Goal: Check status: Check status

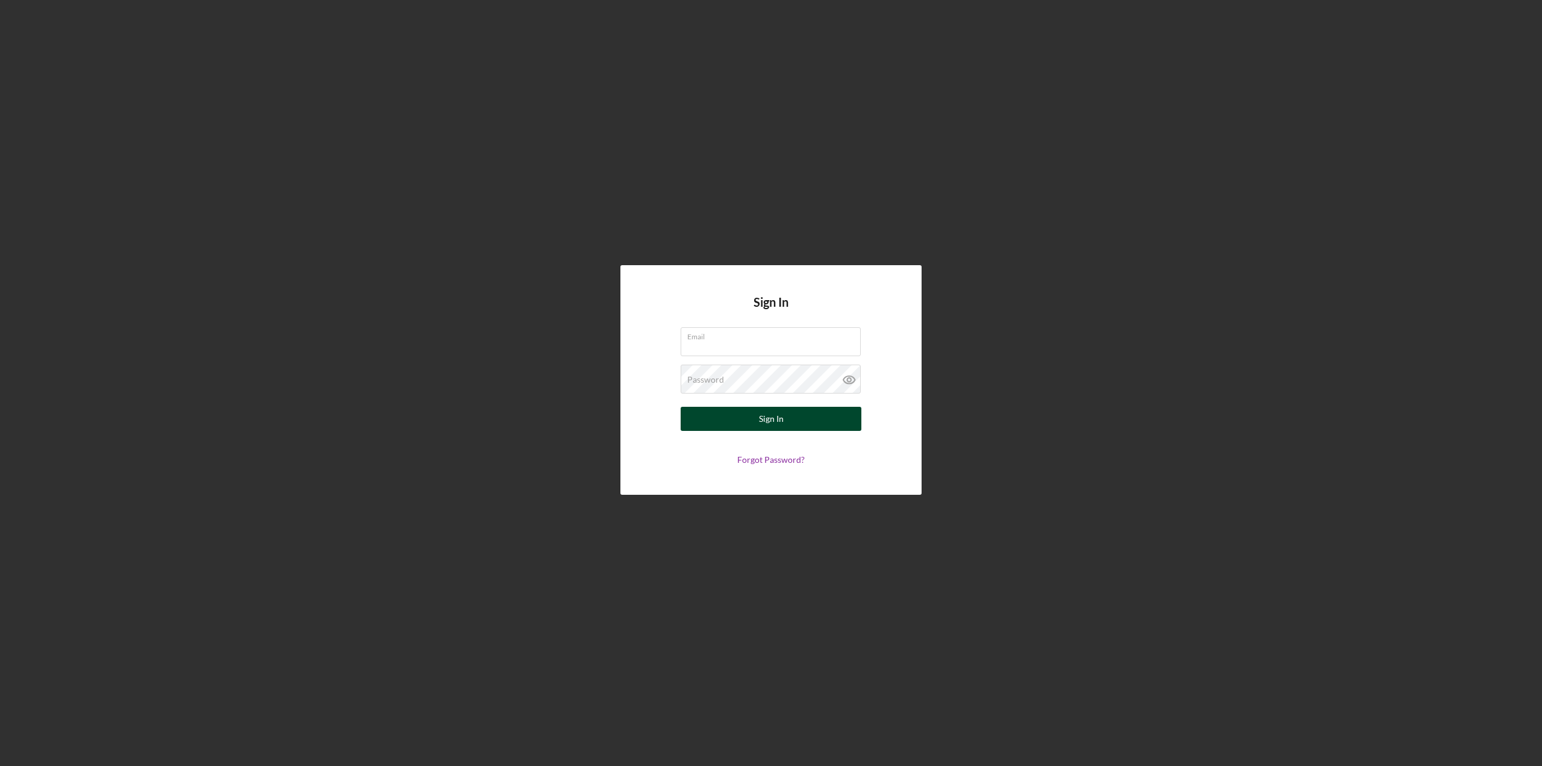
type input "[EMAIL_ADDRESS][DOMAIN_NAME]"
click at [739, 419] on button "Sign In" at bounding box center [771, 419] width 181 height 24
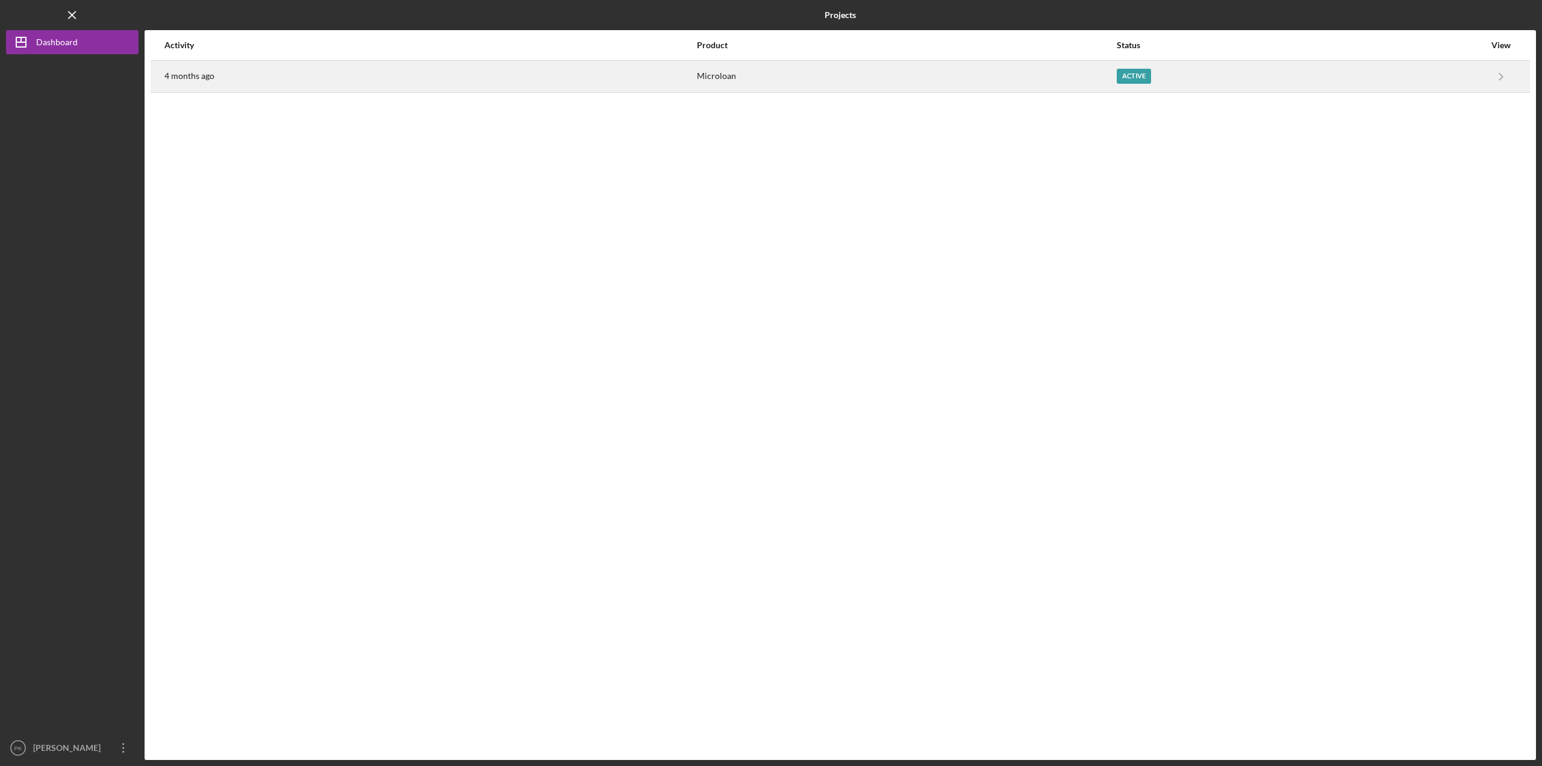
click at [1124, 69] on div "Active" at bounding box center [1134, 76] width 34 height 15
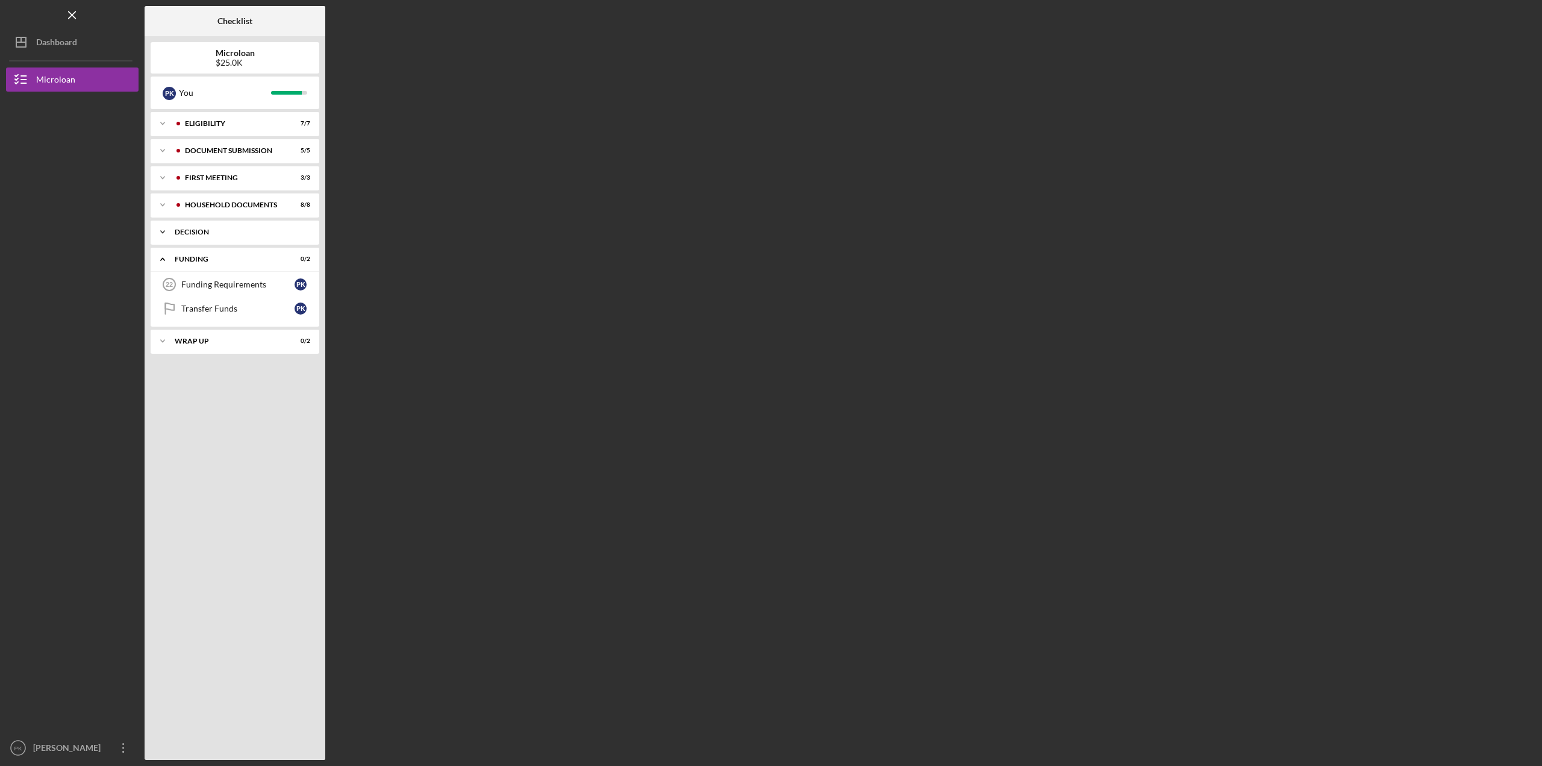
click at [205, 227] on div "Icon/Expander decision 1 / 1" at bounding box center [235, 232] width 169 height 24
click at [195, 282] on div "Icon/Expander Funding 0 / 2" at bounding box center [235, 290] width 169 height 25
click at [190, 316] on div "Wrap Up" at bounding box center [240, 316] width 130 height 7
click at [198, 284] on div "Icon/Expander Funding 0 / 2" at bounding box center [235, 290] width 169 height 24
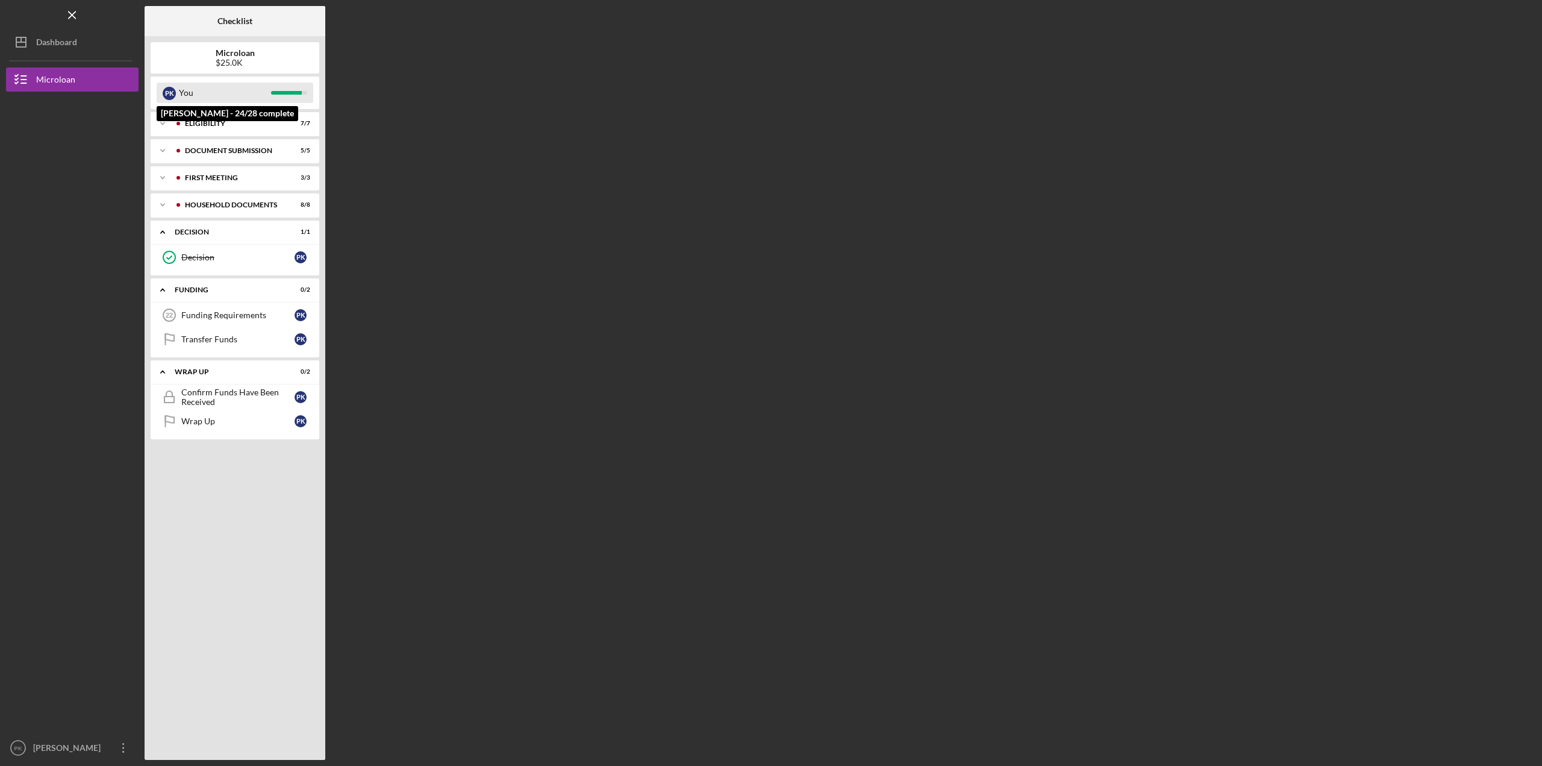
click at [190, 101] on div "You" at bounding box center [225, 93] width 92 height 20
click at [190, 253] on div "Decision" at bounding box center [237, 257] width 113 height 10
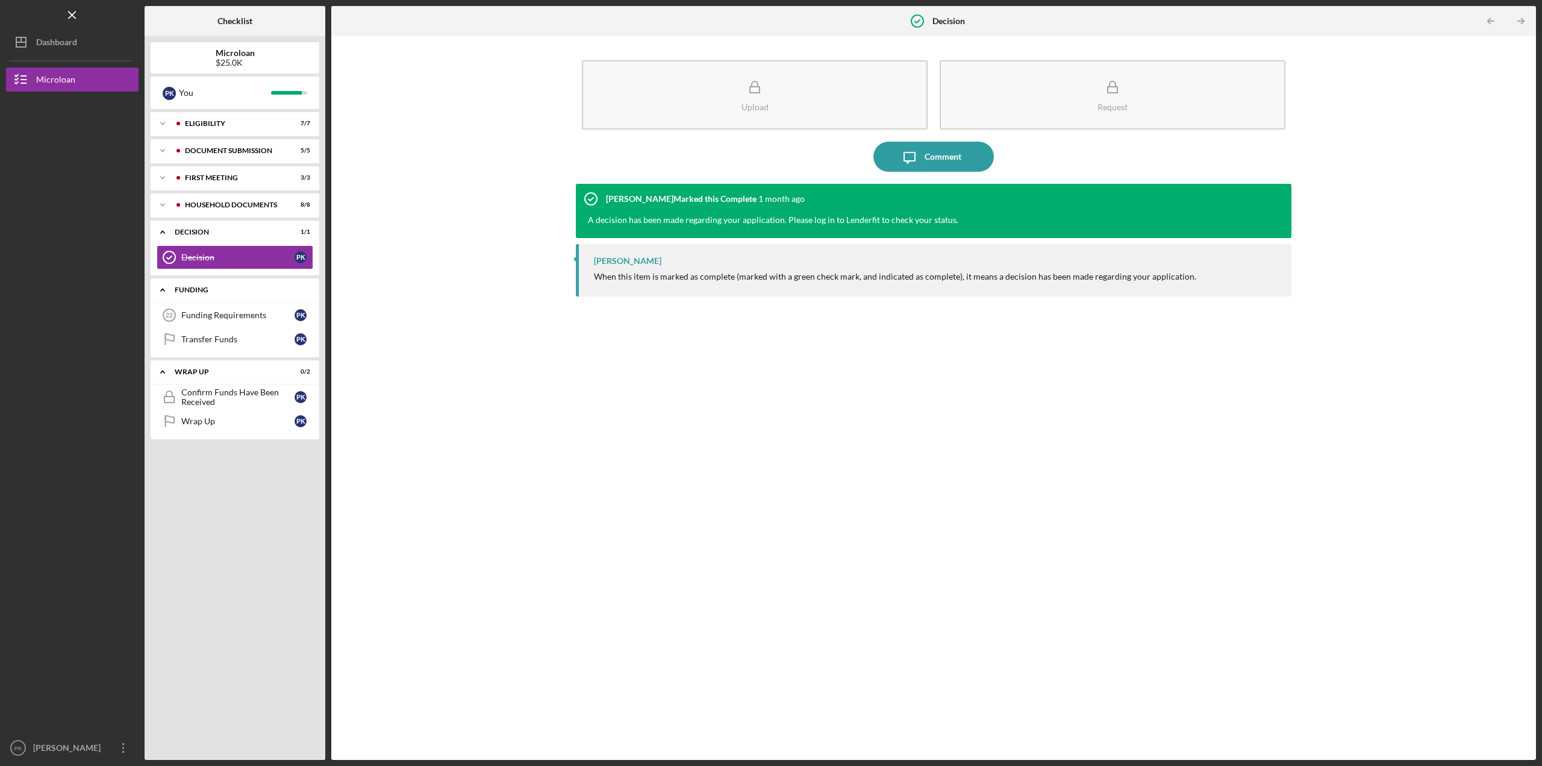
click at [198, 286] on div "Icon/Expander Funding 0 / 2" at bounding box center [235, 290] width 169 height 25
click at [198, 286] on div "Icon/Expander Funding 0 / 2" at bounding box center [235, 290] width 169 height 24
click at [197, 312] on div "Funding Requirements" at bounding box center [237, 315] width 113 height 10
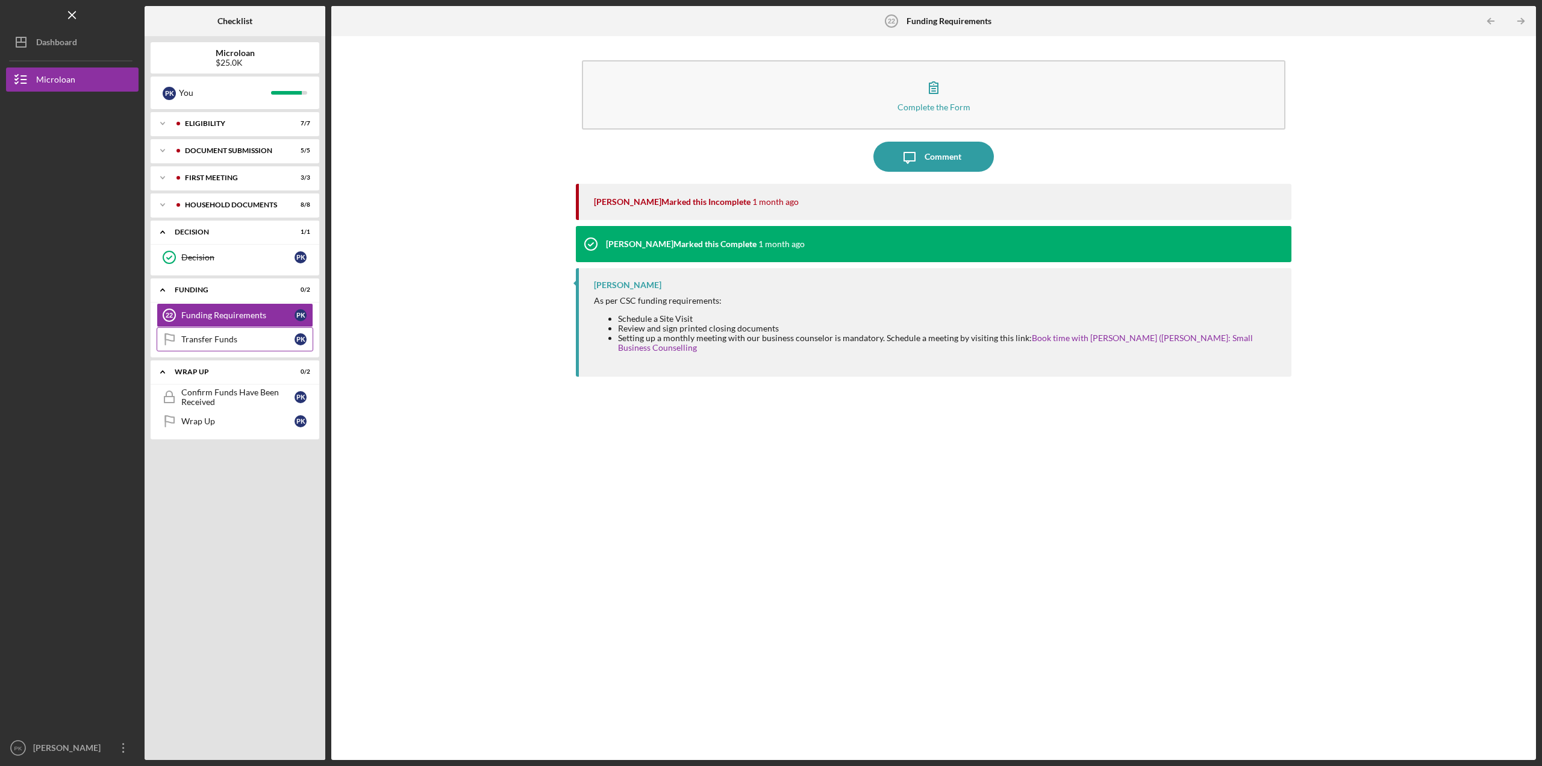
click at [208, 336] on div "Transfer Funds" at bounding box center [237, 339] width 113 height 10
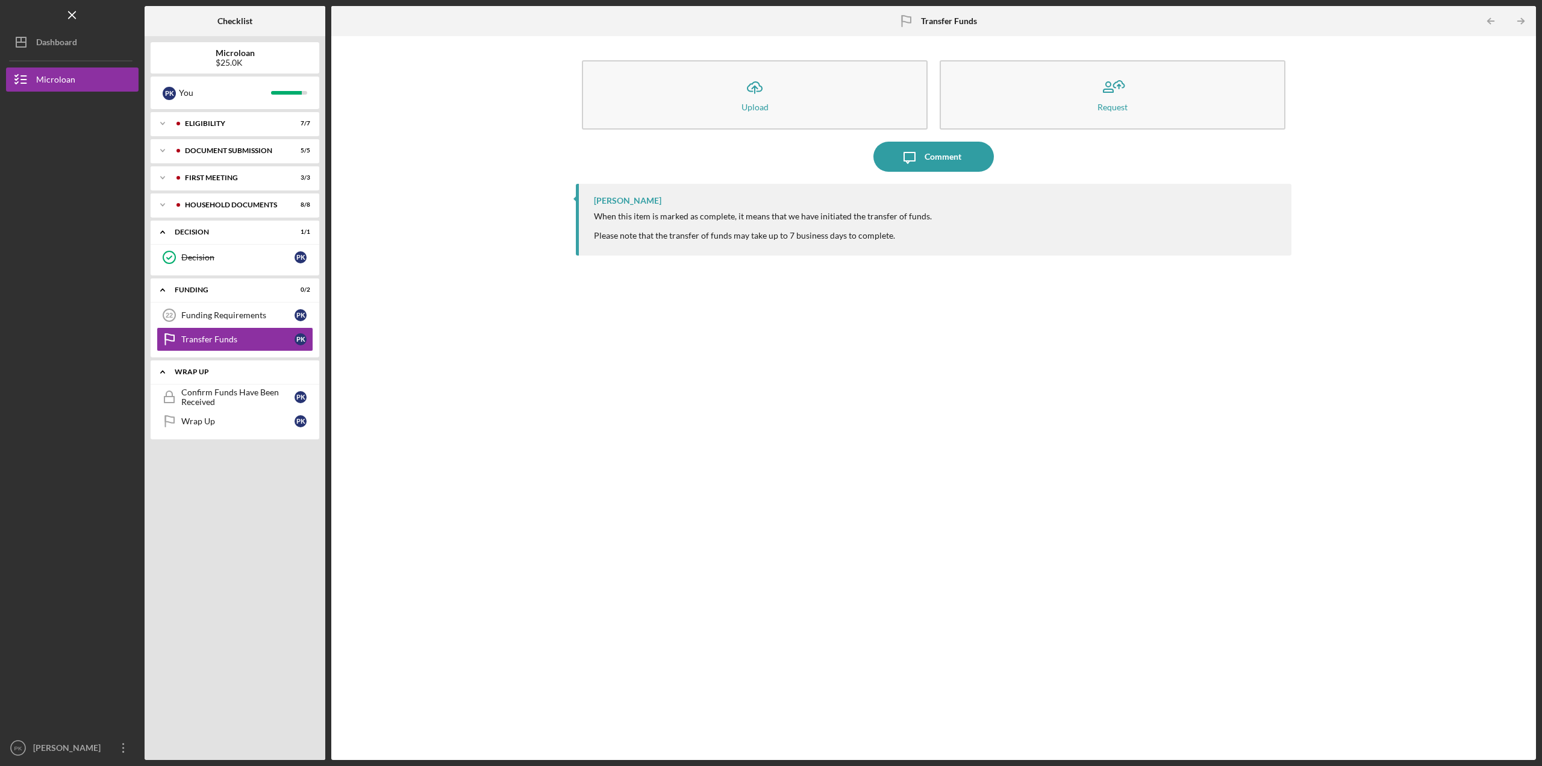
click at [196, 370] on div "Wrap Up" at bounding box center [240, 371] width 130 height 7
click at [54, 45] on div "Dashboard" at bounding box center [56, 43] width 41 height 27
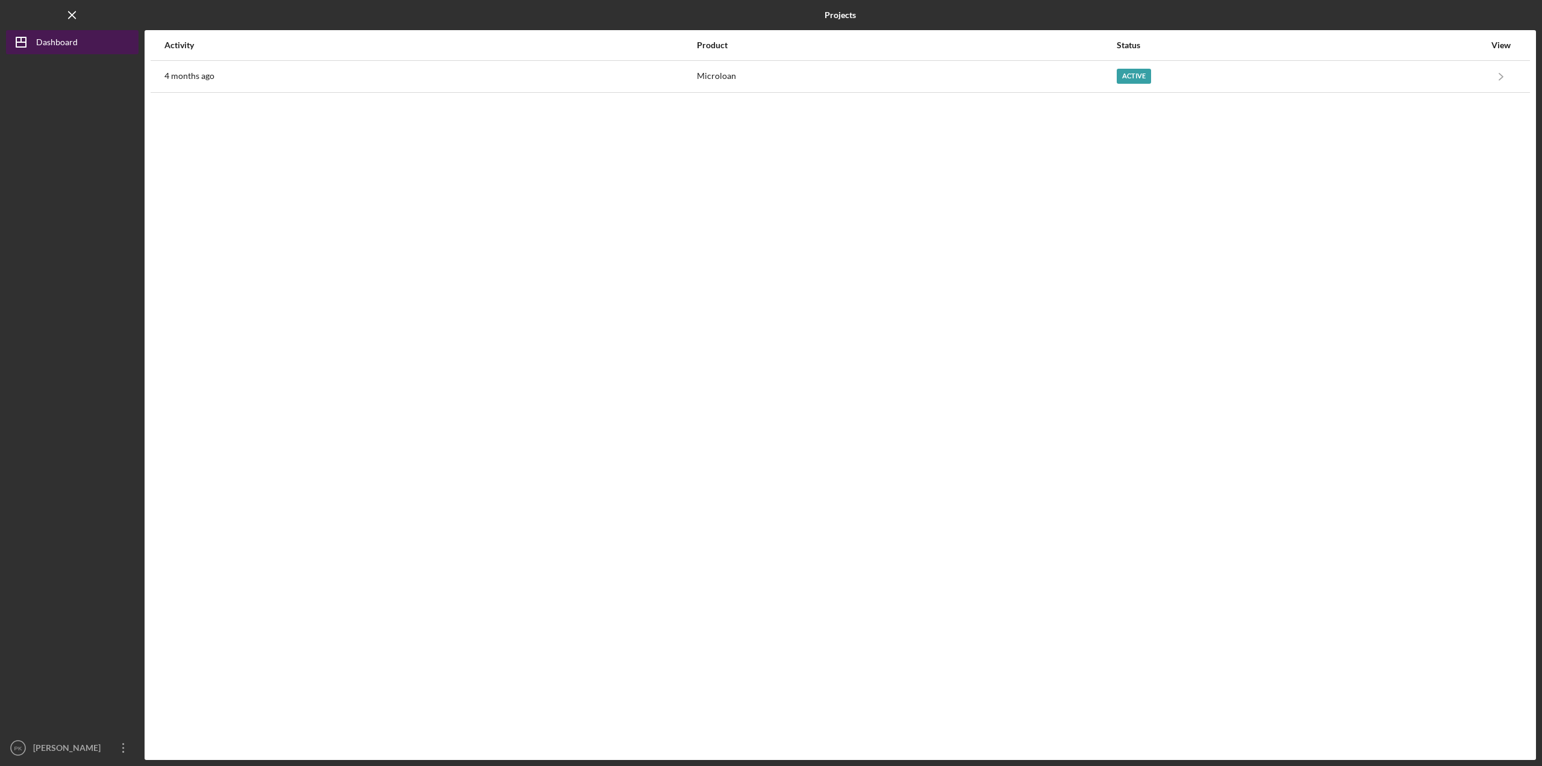
click at [54, 45] on div "Dashboard" at bounding box center [57, 43] width 42 height 27
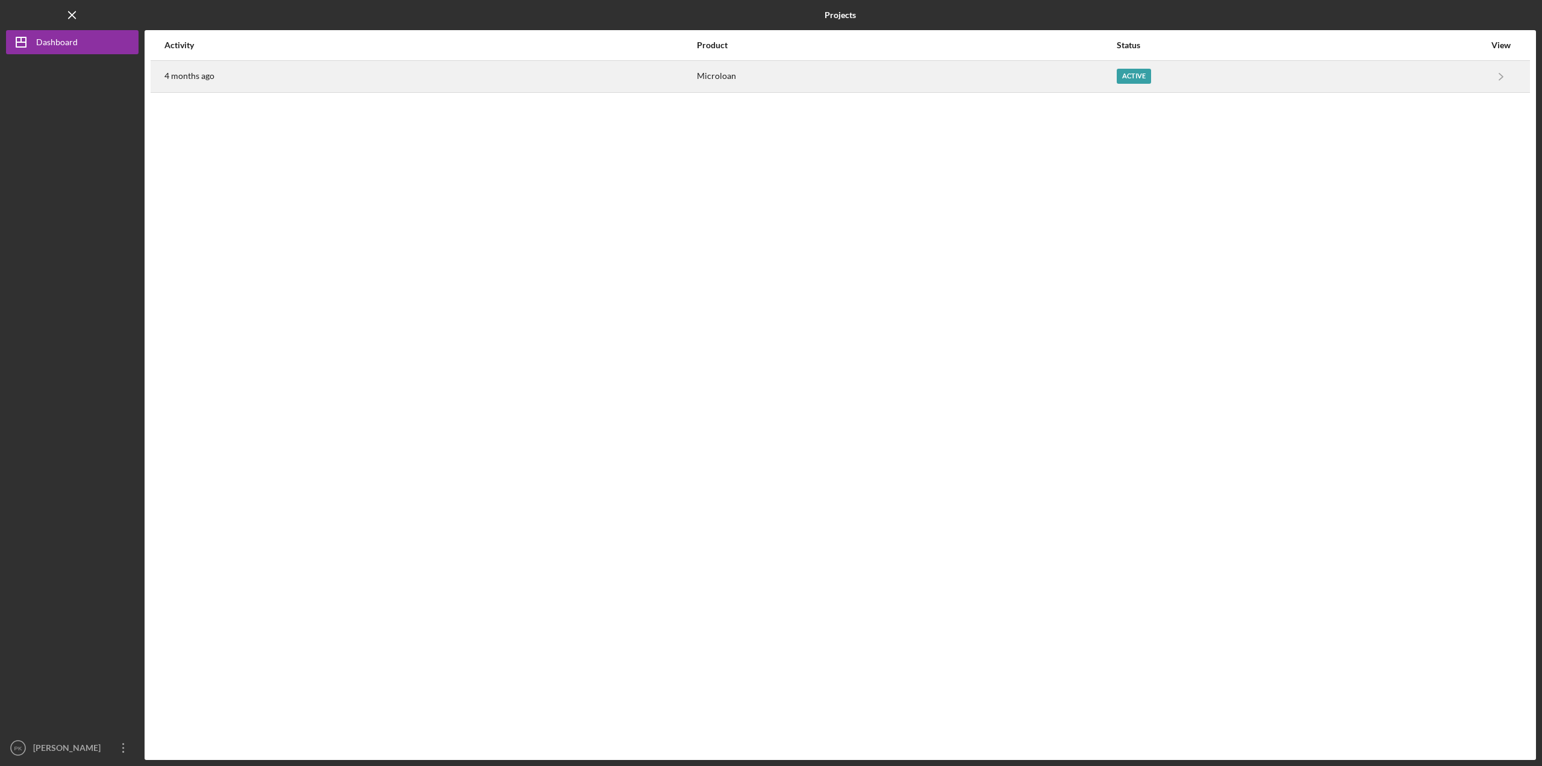
click at [204, 82] on div "4 months ago" at bounding box center [429, 76] width 531 height 30
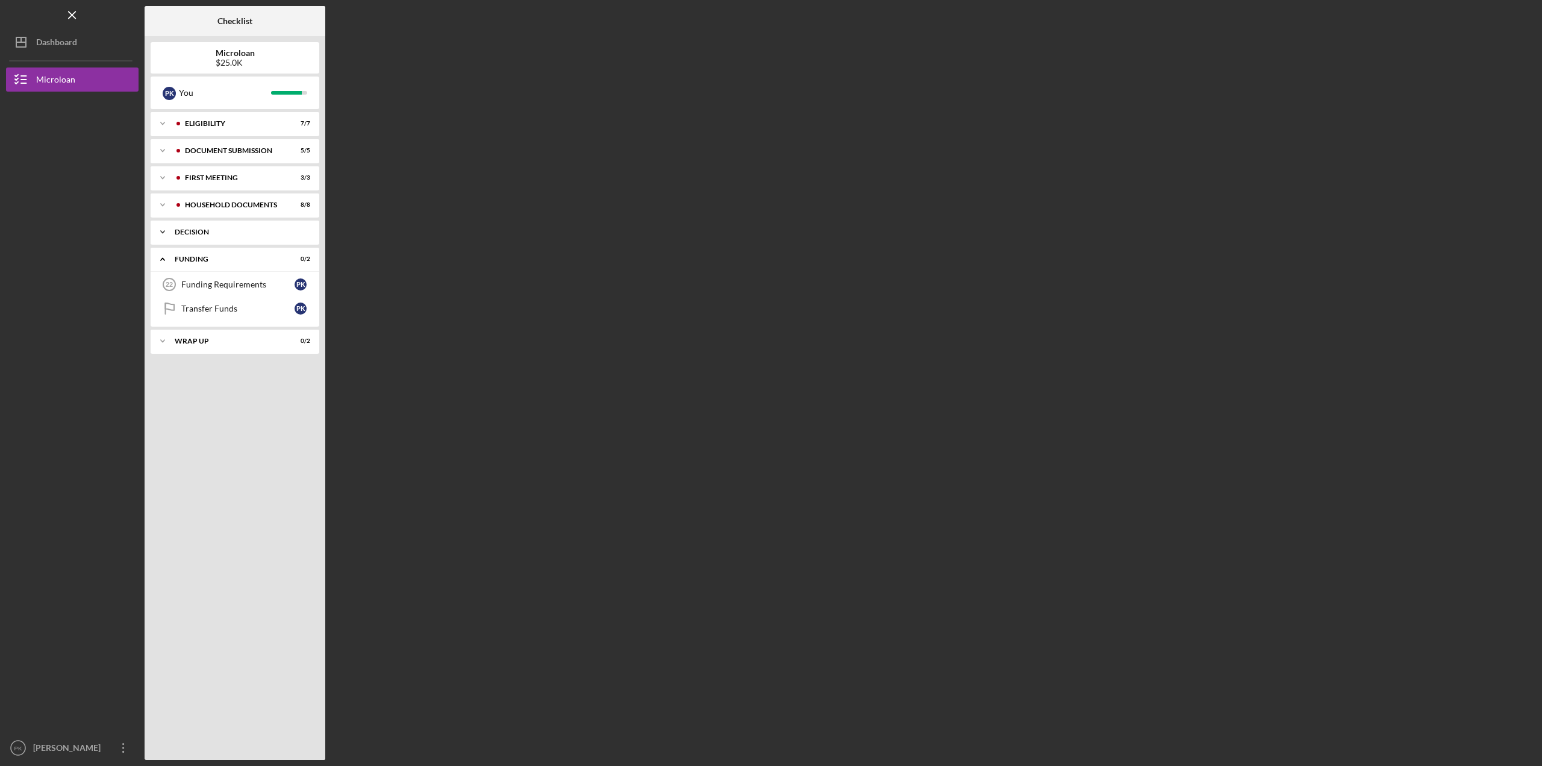
click at [201, 236] on div "Icon/Expander decision 1 / 1" at bounding box center [235, 232] width 169 height 24
click at [183, 258] on div "Decision" at bounding box center [237, 257] width 113 height 10
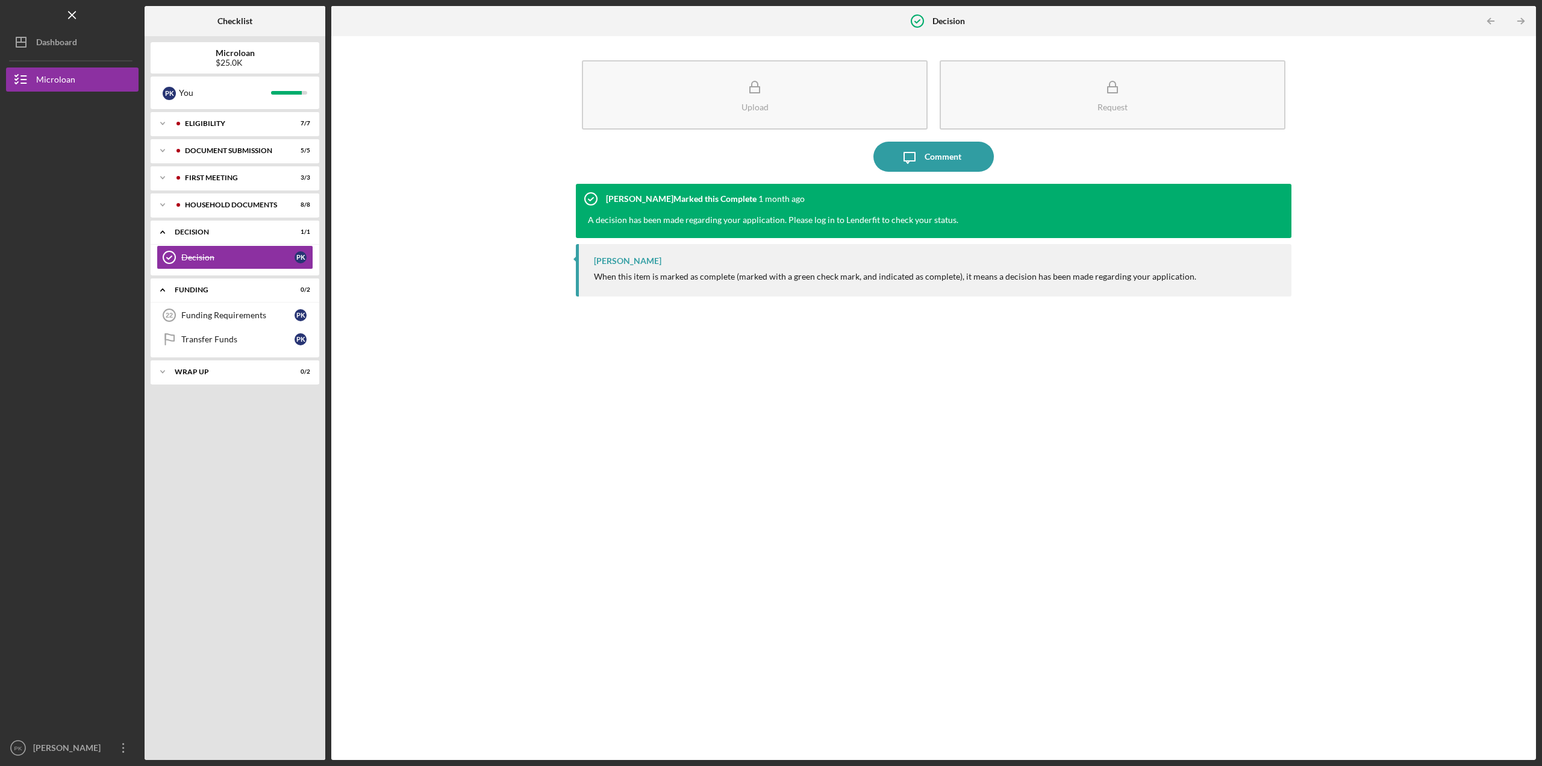
click at [820, 208] on div "Johnny Huang Marked this Complete 1 month ago A decision has been made regardin…" at bounding box center [934, 211] width 716 height 54
click at [773, 204] on time "1 month ago" at bounding box center [781, 199] width 46 height 10
click at [916, 155] on icon "Icon/Message" at bounding box center [910, 157] width 30 height 30
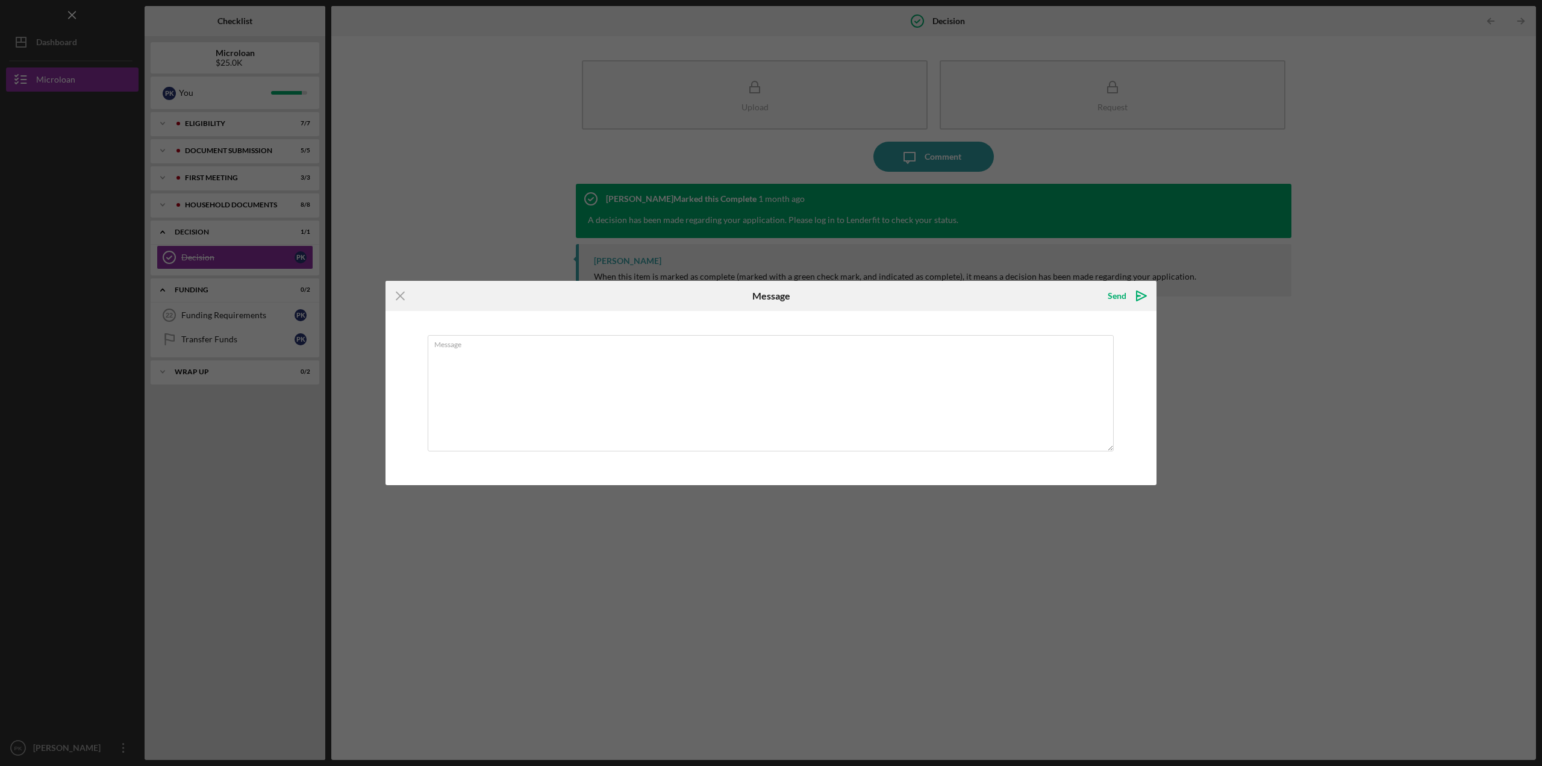
click at [477, 152] on div "Icon/Menu Close Message Send Icon/icon-invite-send Message Cancel Send Icon/ico…" at bounding box center [771, 383] width 1542 height 766
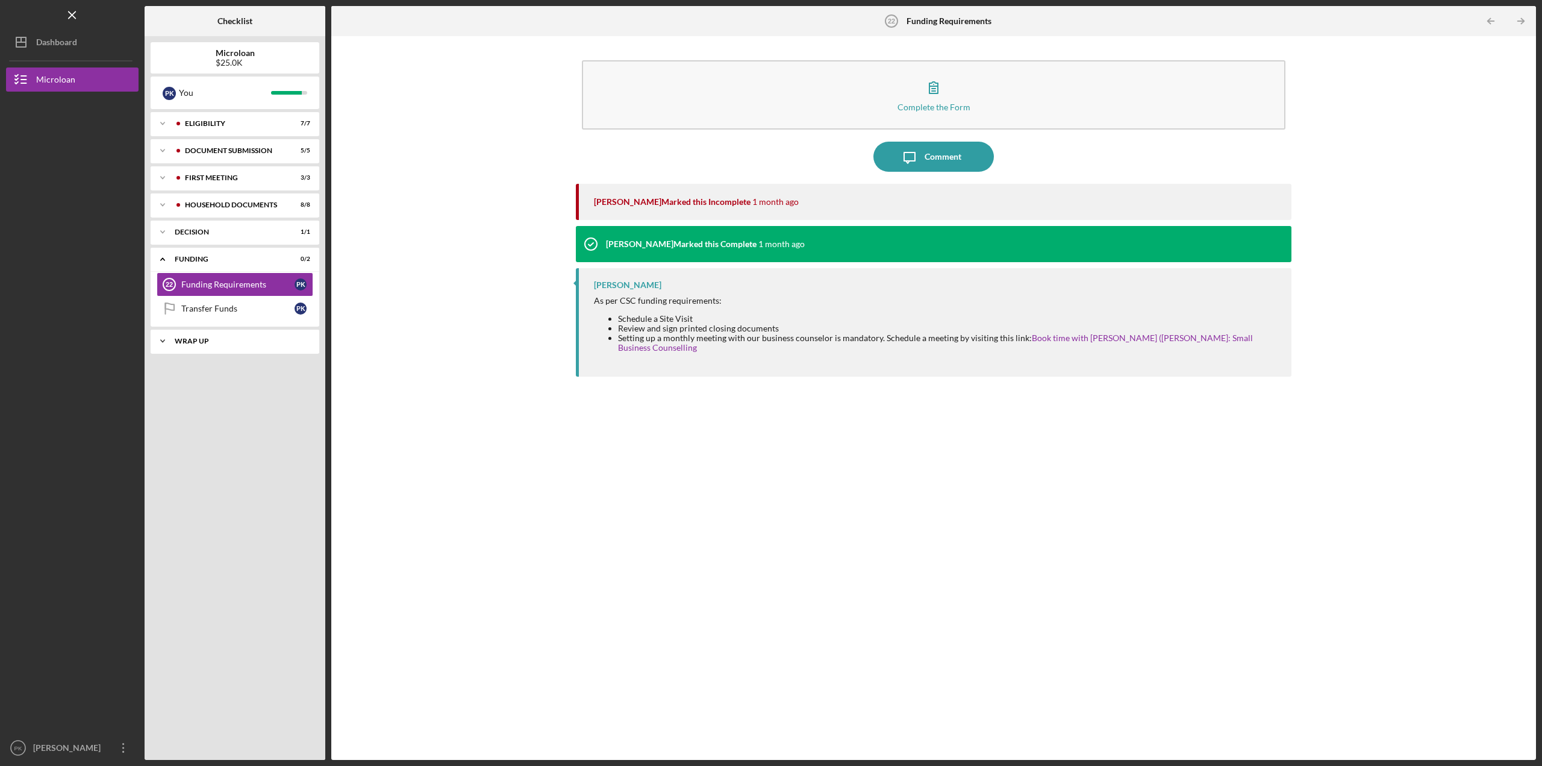
click at [194, 341] on div "Wrap Up" at bounding box center [240, 340] width 130 height 7
click at [201, 365] on div "Confirm Funds Have Been Received" at bounding box center [237, 366] width 113 height 19
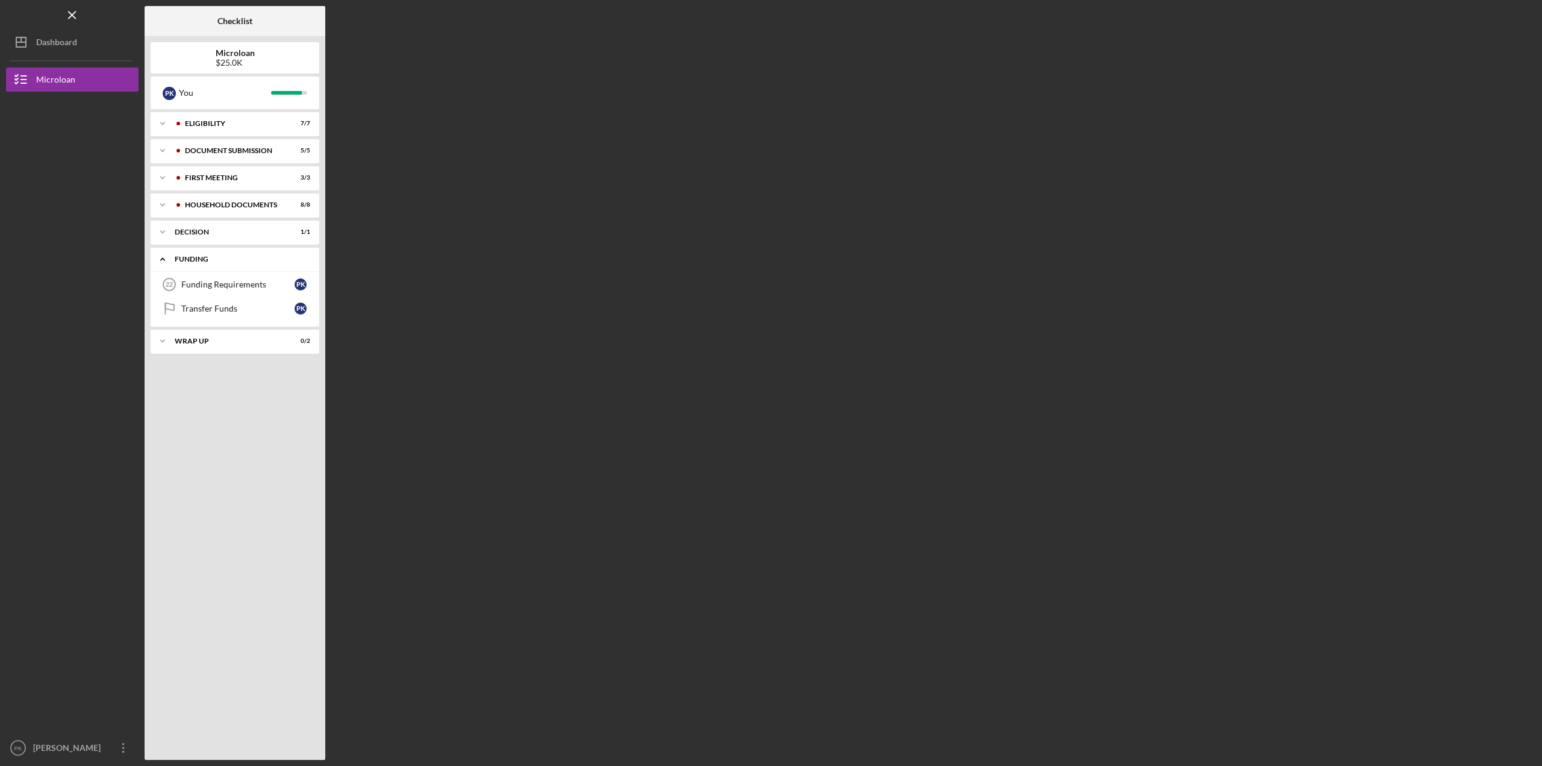
click at [204, 257] on div "Funding" at bounding box center [240, 258] width 130 height 7
click at [196, 231] on div "decision" at bounding box center [240, 231] width 130 height 7
click at [202, 251] on link "Decision Decision P K" at bounding box center [235, 257] width 157 height 24
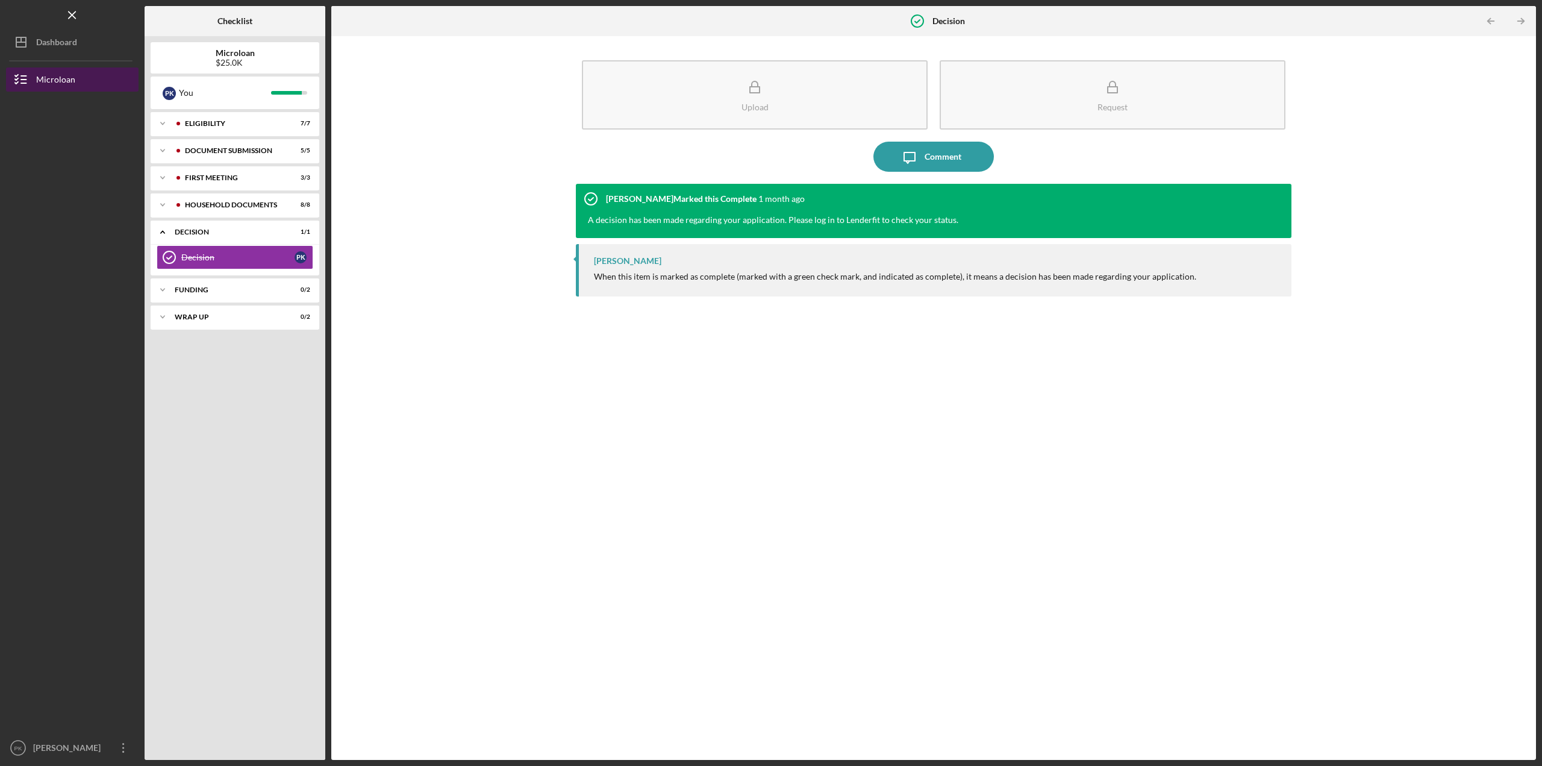
click at [58, 83] on div "Microloan" at bounding box center [55, 80] width 39 height 27
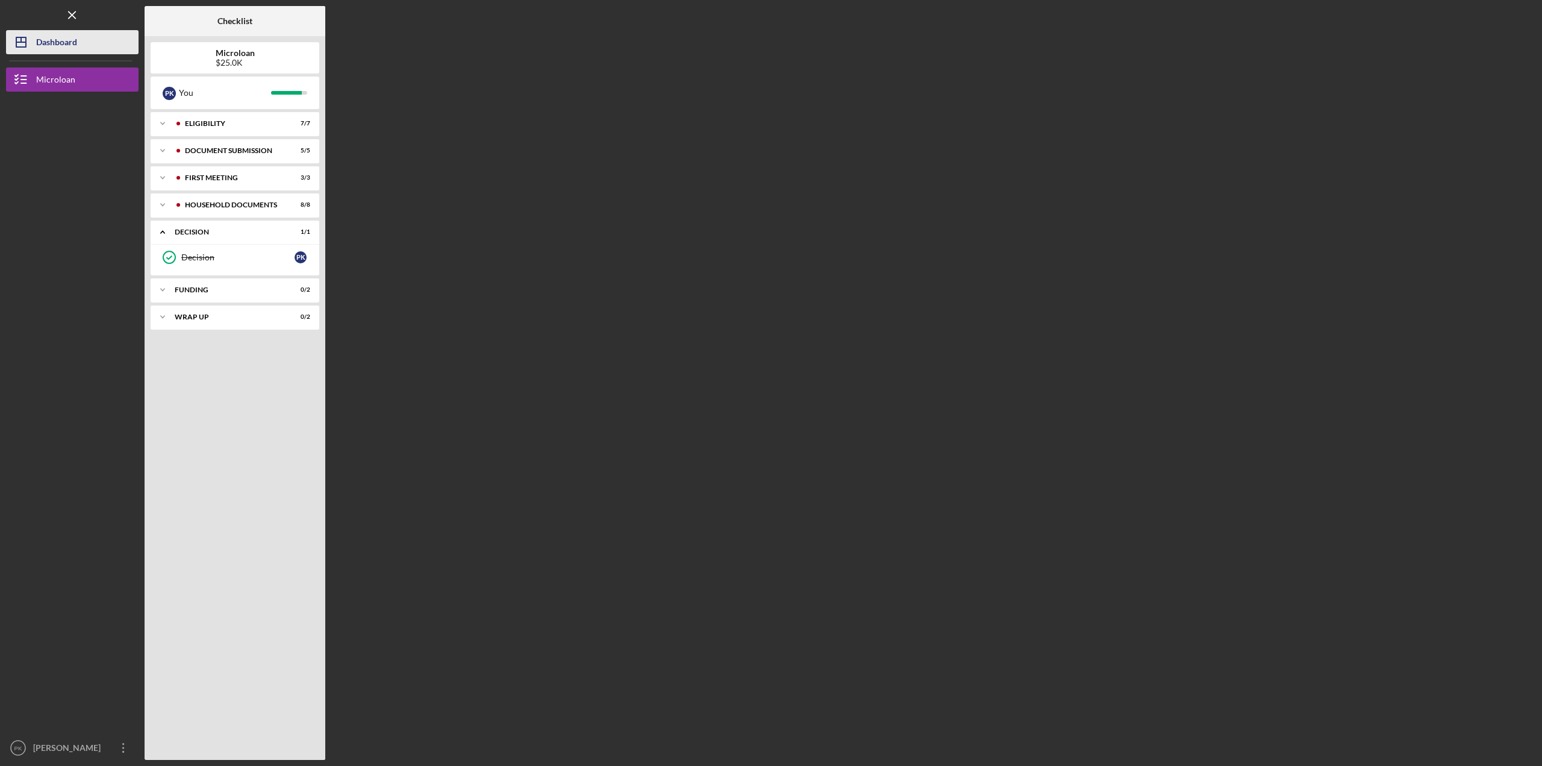
click at [55, 49] on div "Dashboard" at bounding box center [56, 43] width 41 height 27
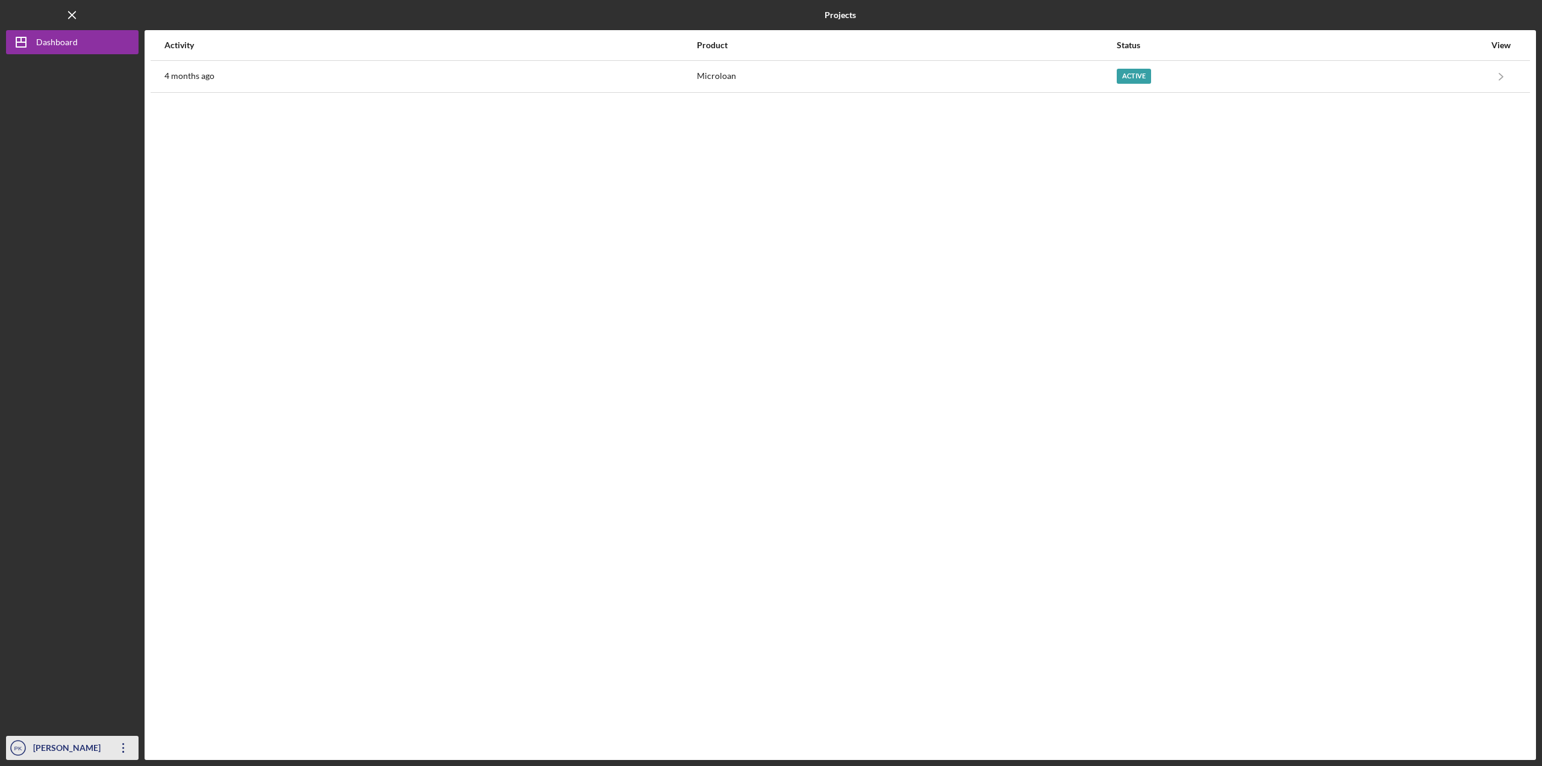
click at [127, 751] on icon "Icon/Overflow" at bounding box center [123, 747] width 30 height 30
drag, startPoint x: 48, startPoint y: 0, endPoint x: 69, endPoint y: 123, distance: 125.2
click at [69, 123] on div at bounding box center [72, 394] width 133 height 681
click at [48, 38] on div "Dashboard" at bounding box center [57, 43] width 42 height 27
click at [69, 15] on icon "Icon/Menu Close" at bounding box center [72, 15] width 27 height 27
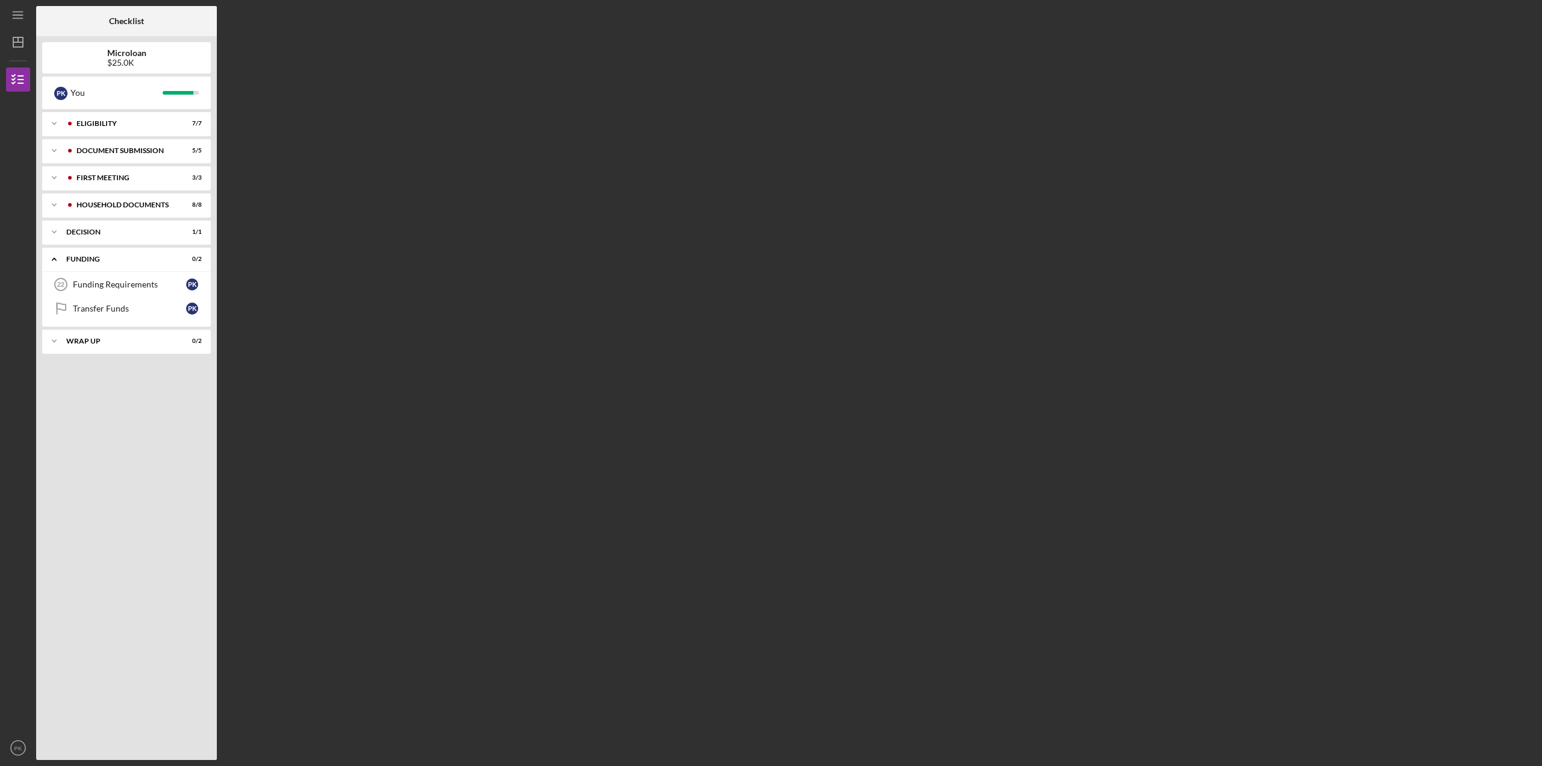
click at [123, 54] on b "Microloan" at bounding box center [126, 53] width 39 height 10
click at [92, 236] on div "Icon/Expander decision 1 / 1" at bounding box center [126, 232] width 169 height 24
click at [91, 252] on link "Decision Decision P K" at bounding box center [126, 257] width 157 height 24
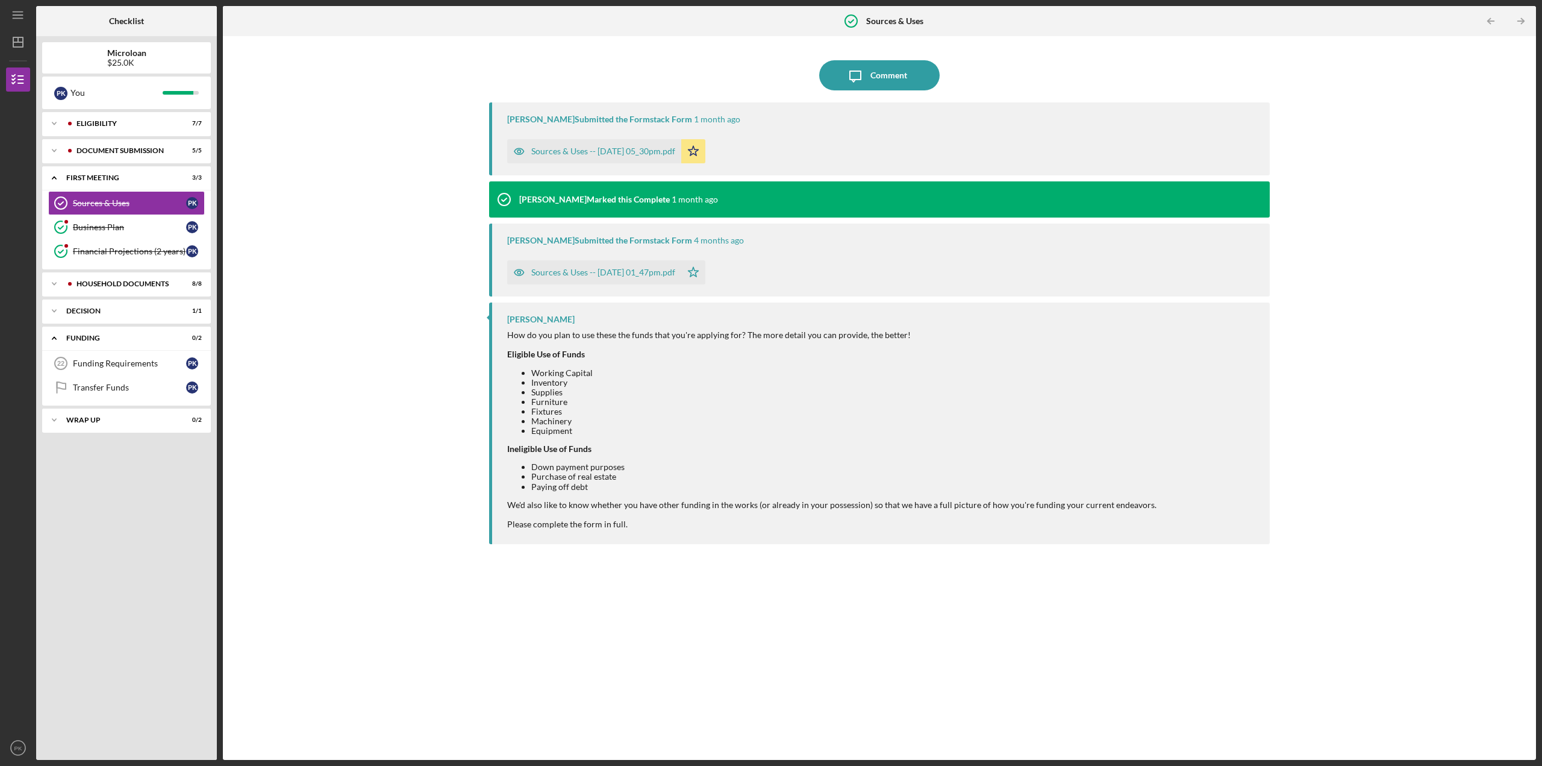
click at [615, 275] on div "Sources & Uses -- [DATE] 01_47pm.pdf" at bounding box center [603, 272] width 144 height 10
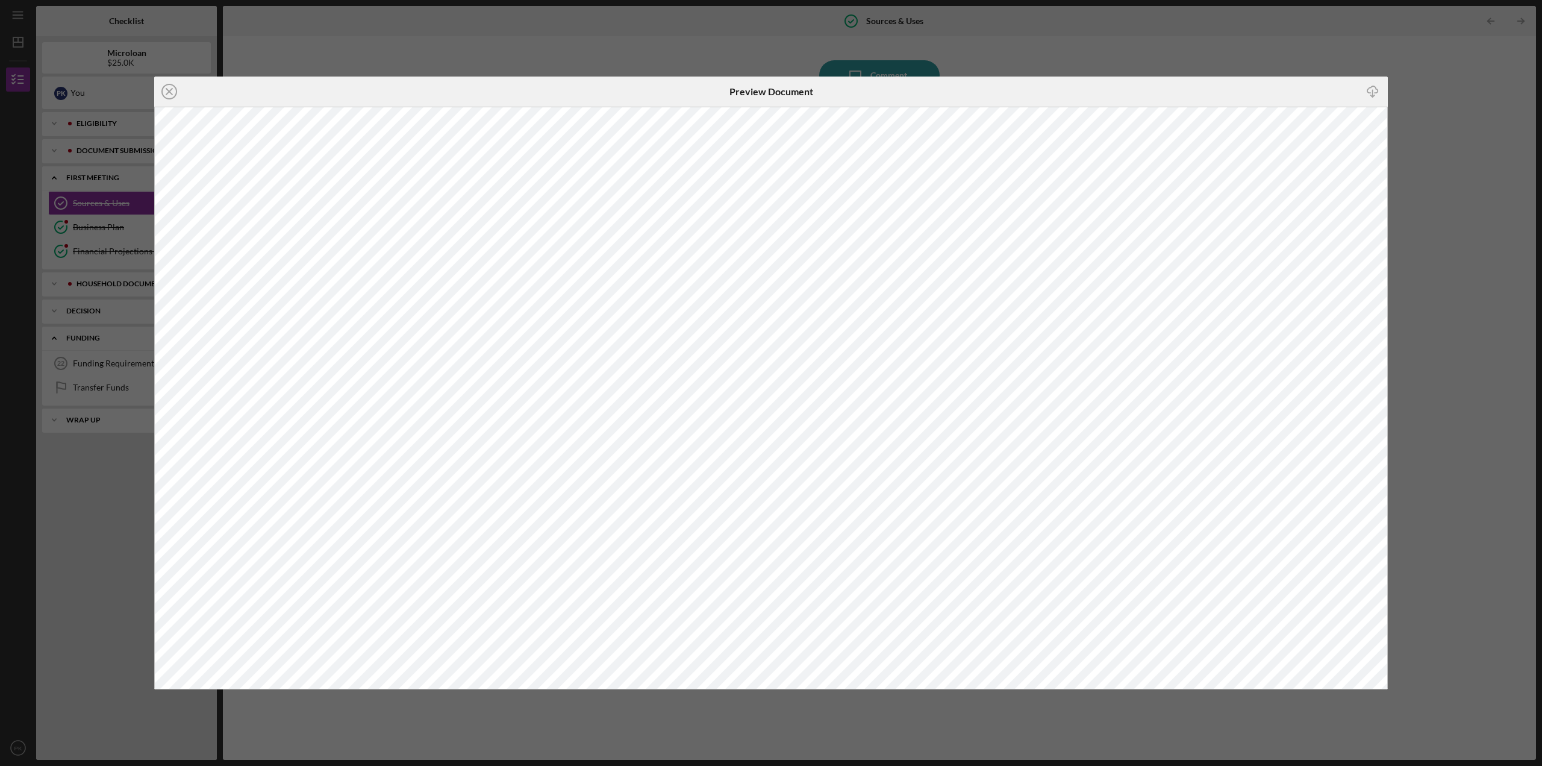
click at [317, 39] on div "Icon/Close Preview Document Icon/Download" at bounding box center [771, 383] width 1542 height 766
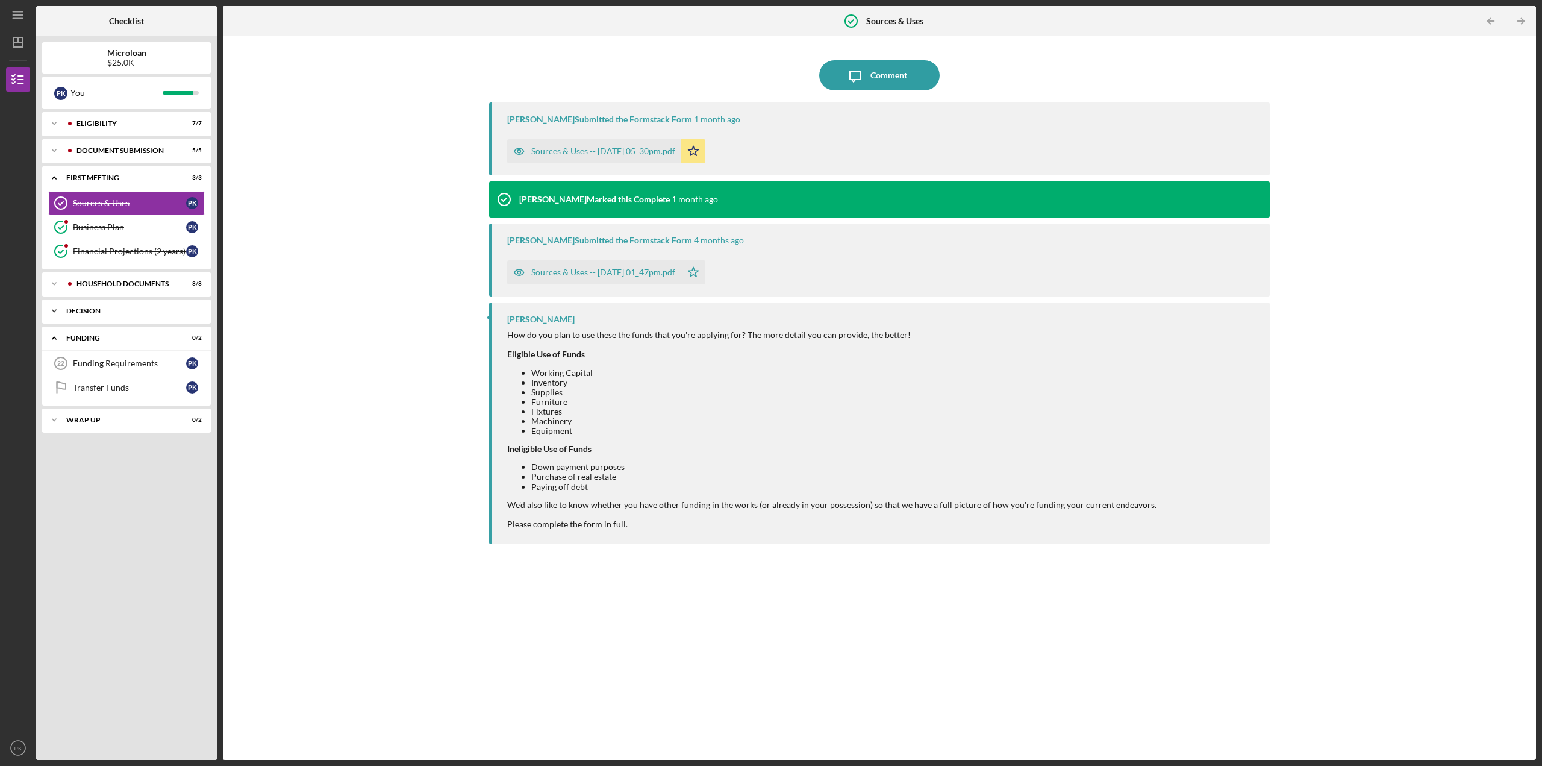
click at [84, 315] on div "Icon/Expander decision 1 / 1" at bounding box center [126, 311] width 169 height 24
click at [83, 340] on div "Decision" at bounding box center [129, 336] width 113 height 10
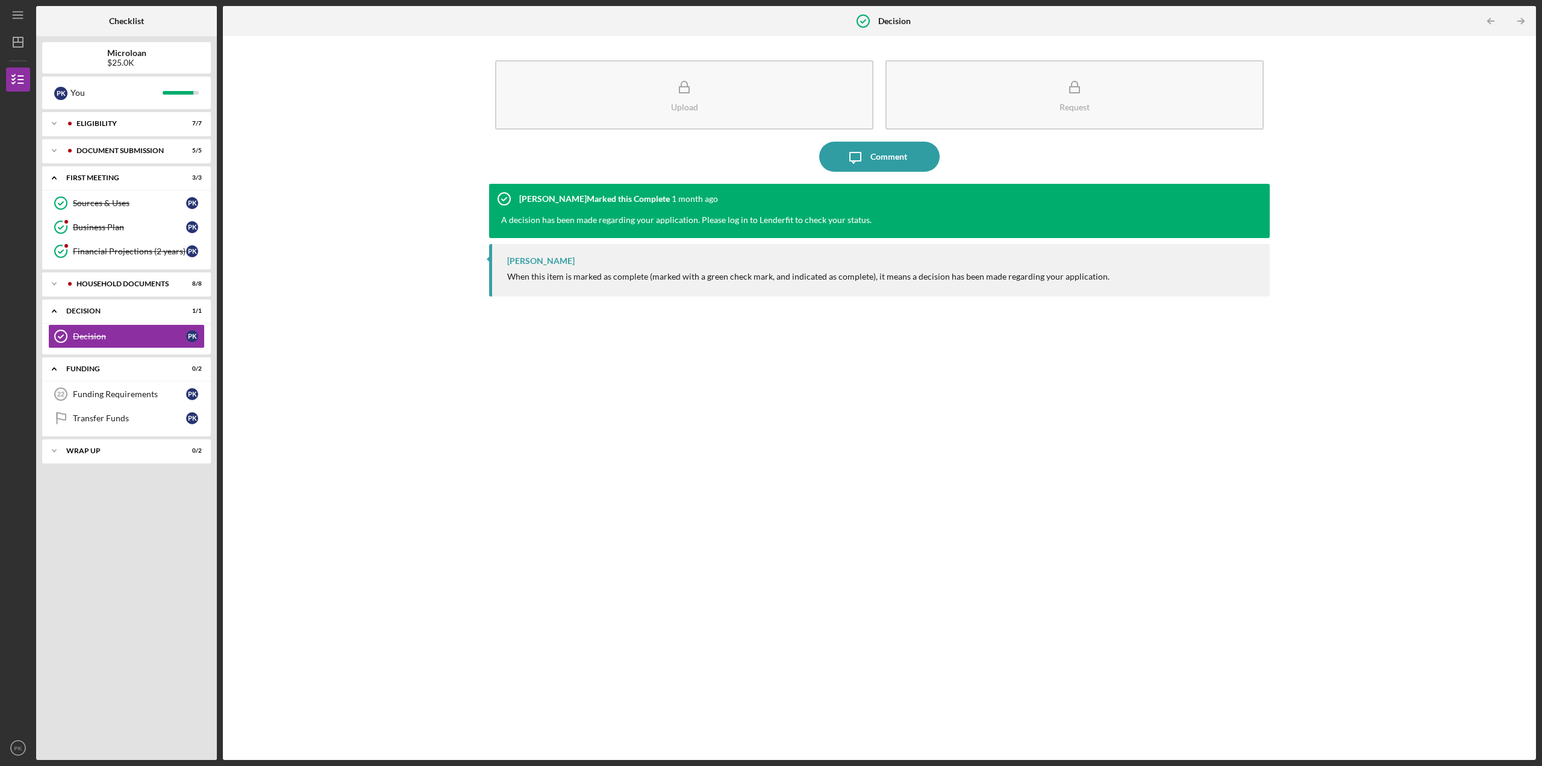
click at [599, 219] on div "A decision has been made regarding your application. Please log in to Lenderfit…" at bounding box center [686, 220] width 370 height 12
click at [99, 366] on div "Funding" at bounding box center [131, 368] width 130 height 7
click at [90, 372] on div "Funding" at bounding box center [131, 368] width 130 height 7
click at [81, 425] on link "Transfer Funds Transfer Funds P K" at bounding box center [126, 418] width 157 height 24
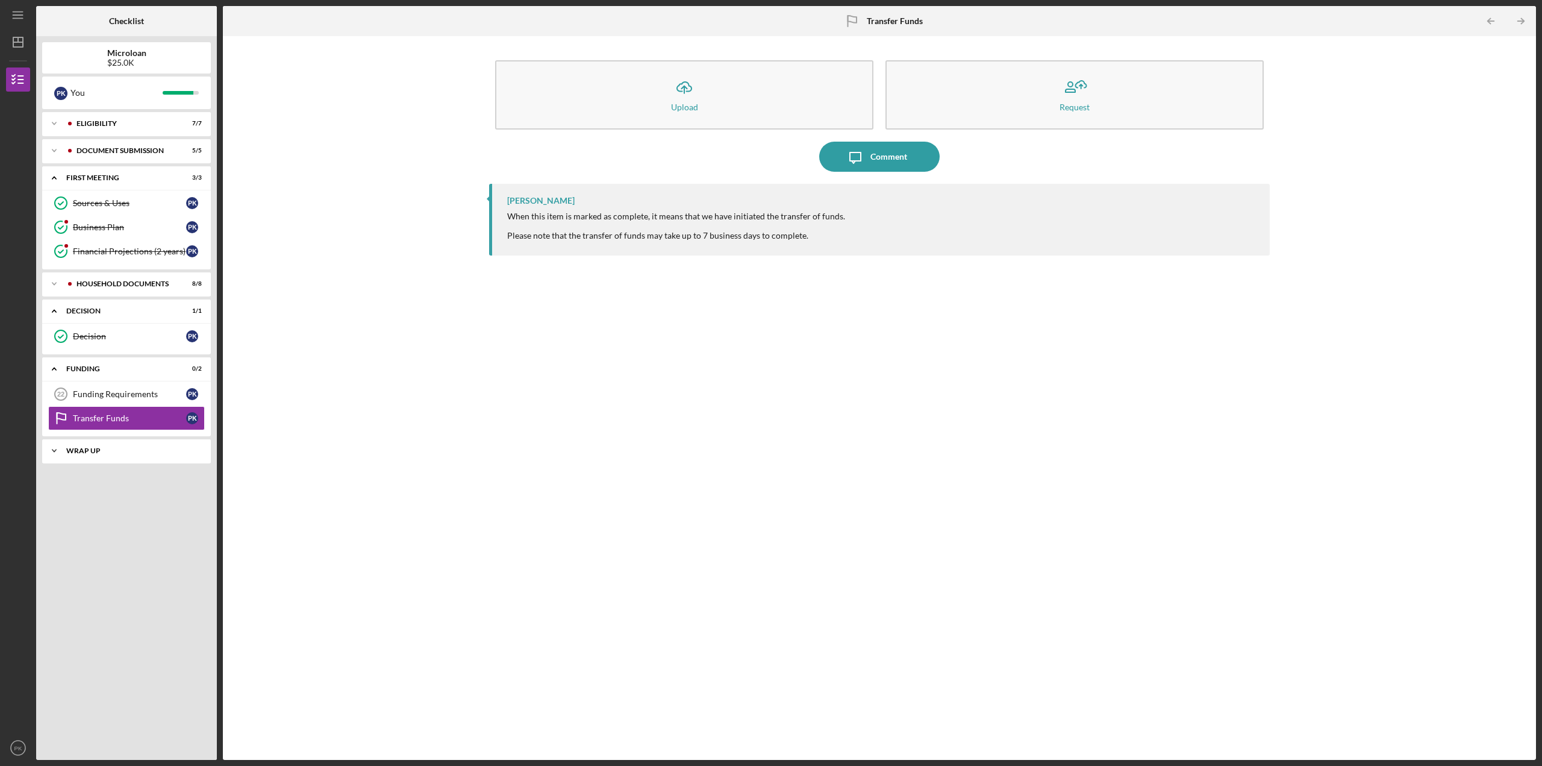
click at [85, 452] on div "Wrap Up" at bounding box center [131, 450] width 130 height 7
click at [87, 481] on div "Confirm Funds Have Been Received" at bounding box center [129, 475] width 113 height 19
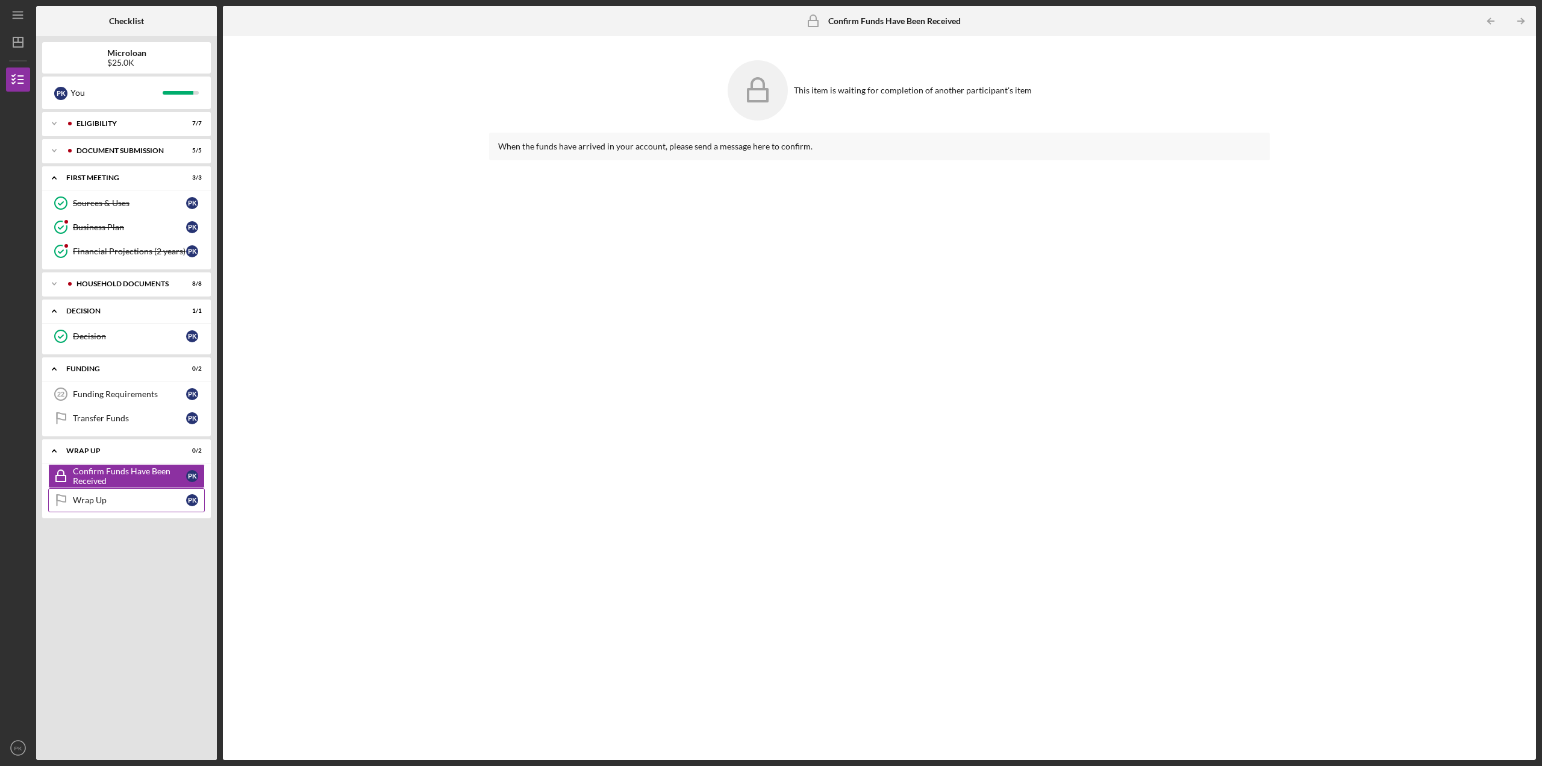
click at [83, 504] on div "Wrap Up" at bounding box center [129, 500] width 113 height 10
